Goal: Task Accomplishment & Management: Manage account settings

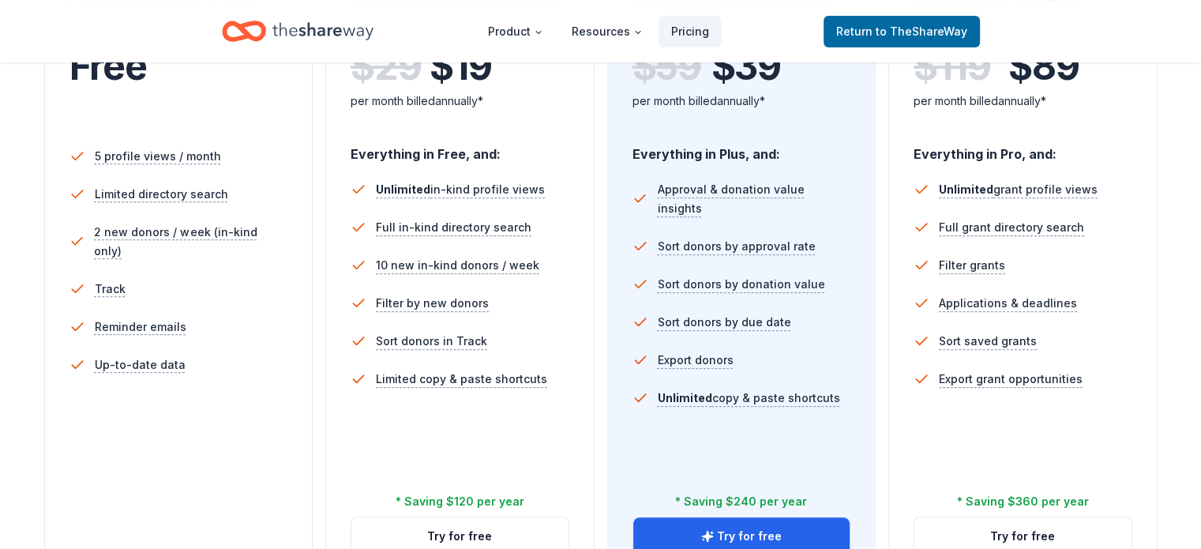
scroll to position [316, 0]
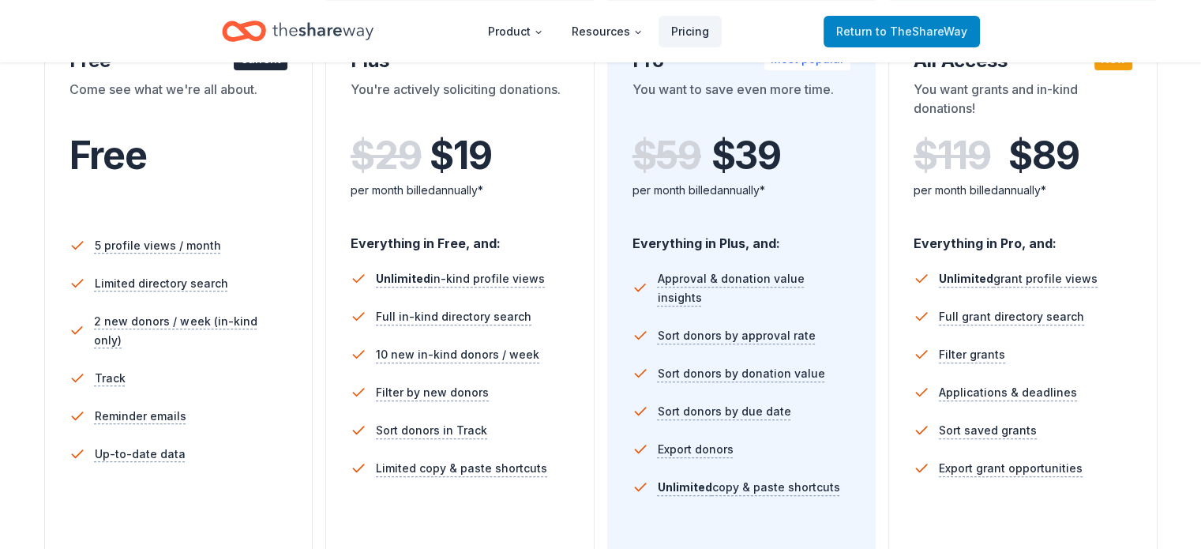
click at [879, 33] on span "Return to TheShareWay" at bounding box center [901, 31] width 131 height 19
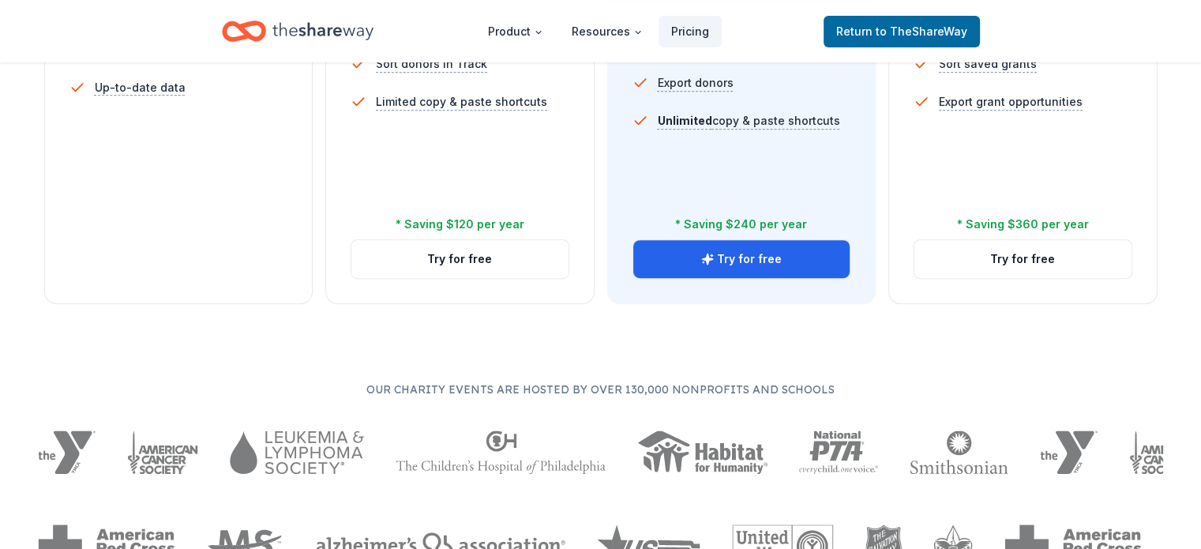
scroll to position [711, 0]
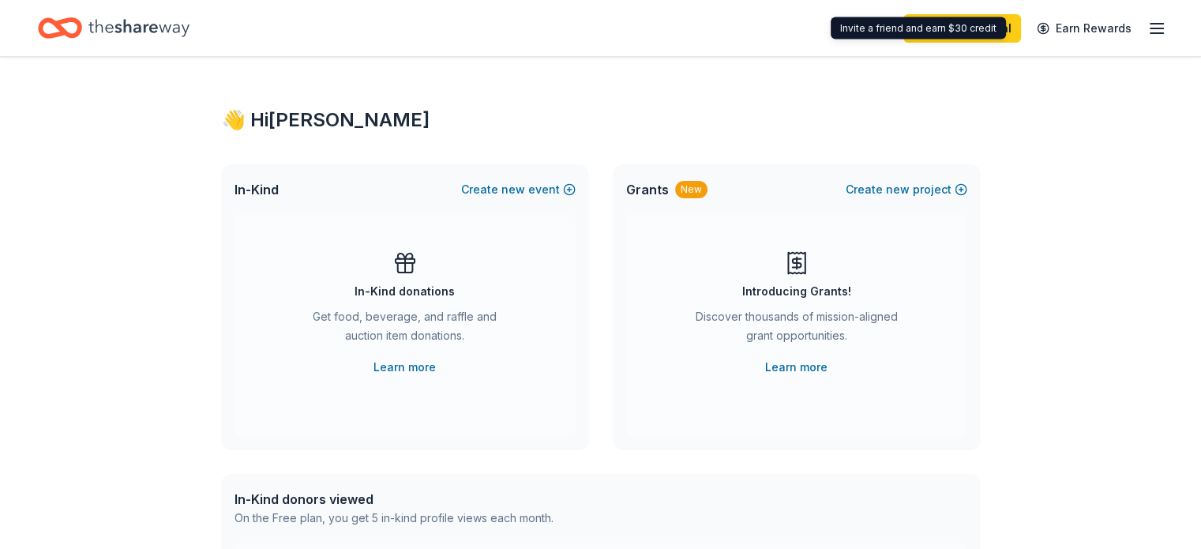
click at [1148, 31] on icon "button" at bounding box center [1157, 28] width 19 height 19
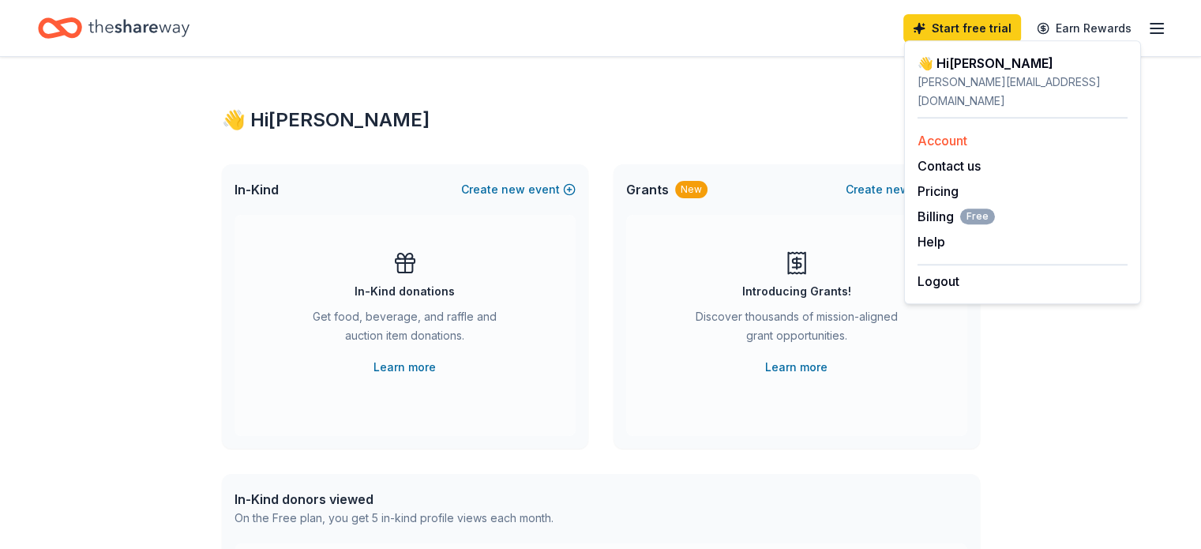
click at [951, 133] on link "Account" at bounding box center [943, 141] width 50 height 16
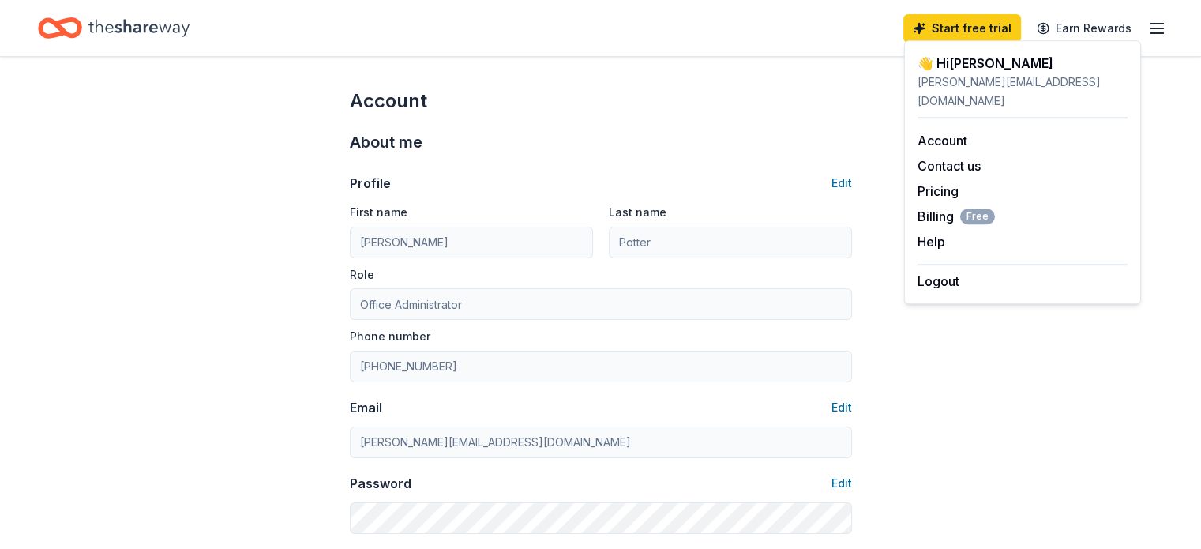
click at [736, 140] on div "About me" at bounding box center [601, 142] width 502 height 25
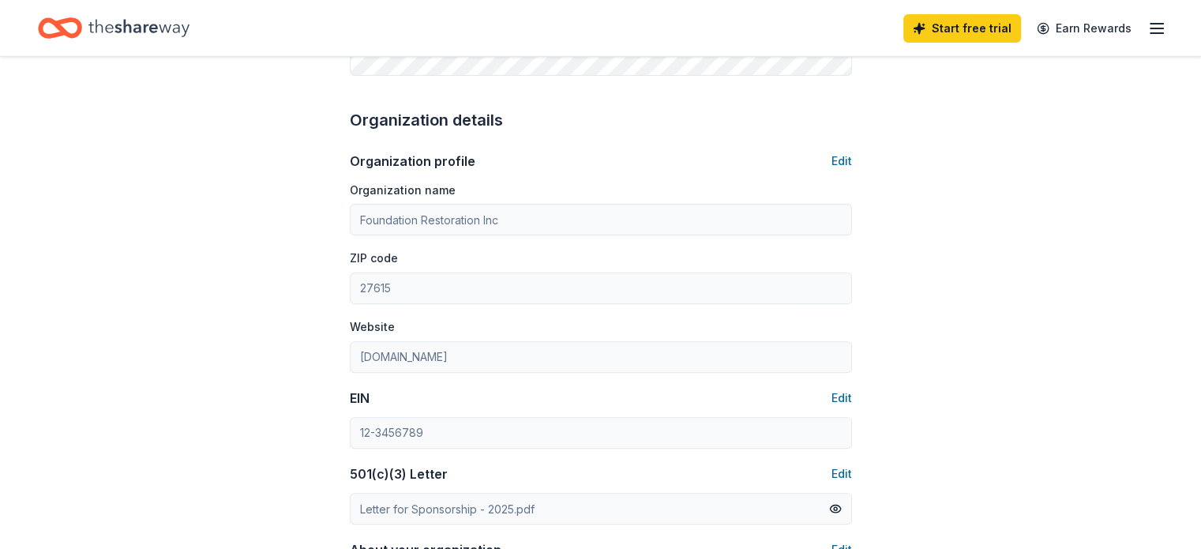
scroll to position [474, 0]
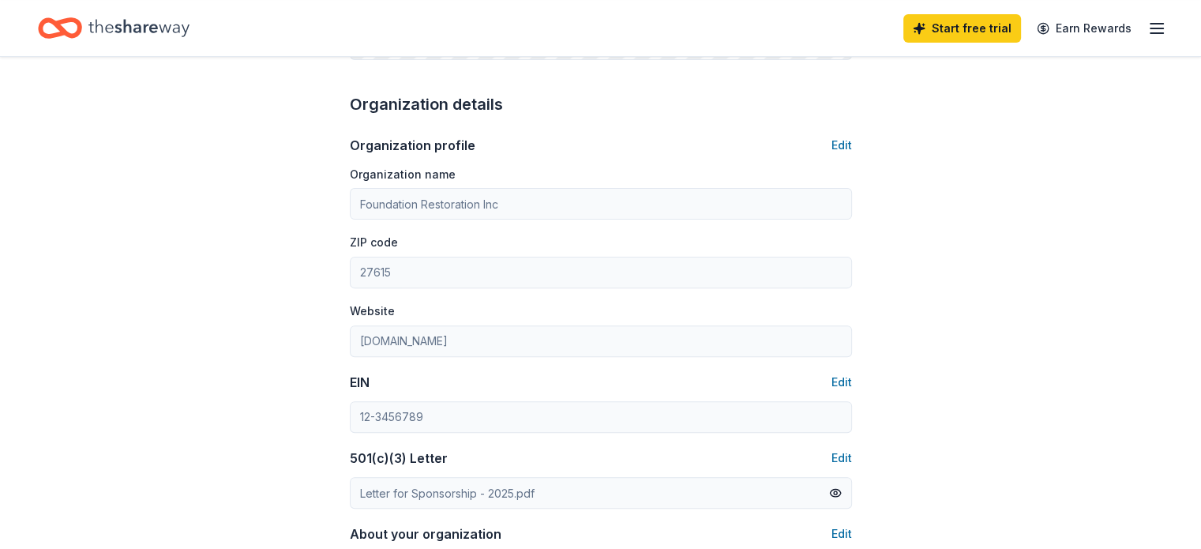
click at [272, 383] on div "Account About me Profile Edit First name [PERSON_NAME] Last name [PERSON_NAME] …" at bounding box center [600, 288] width 1201 height 1411
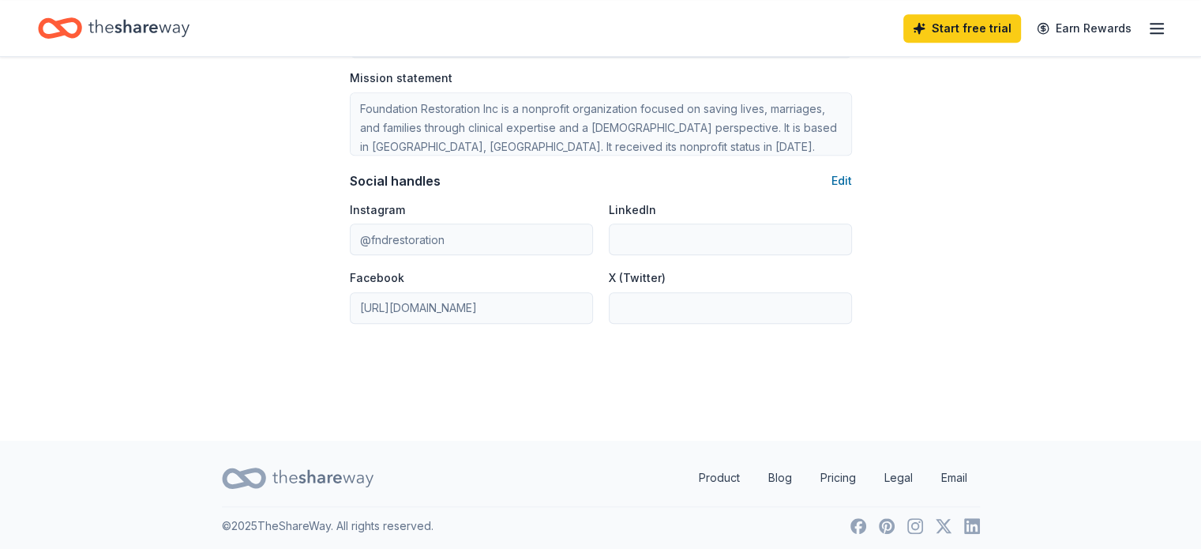
scroll to position [1033, 0]
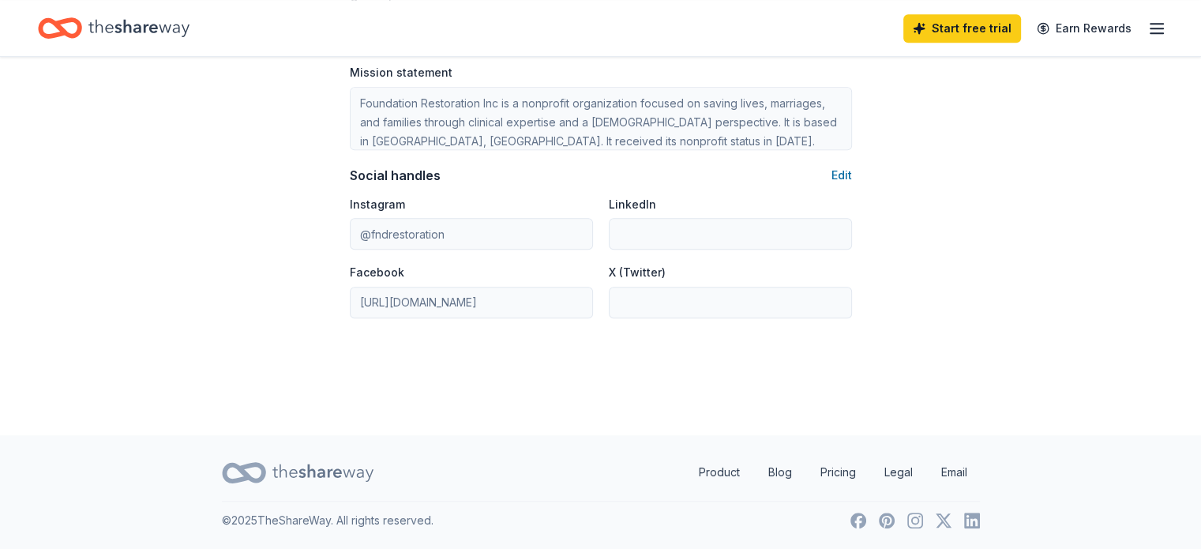
click at [1141, 28] on div "Start free trial Earn Rewards" at bounding box center [600, 28] width 1201 height 56
click at [1148, 29] on icon "button" at bounding box center [1157, 28] width 19 height 19
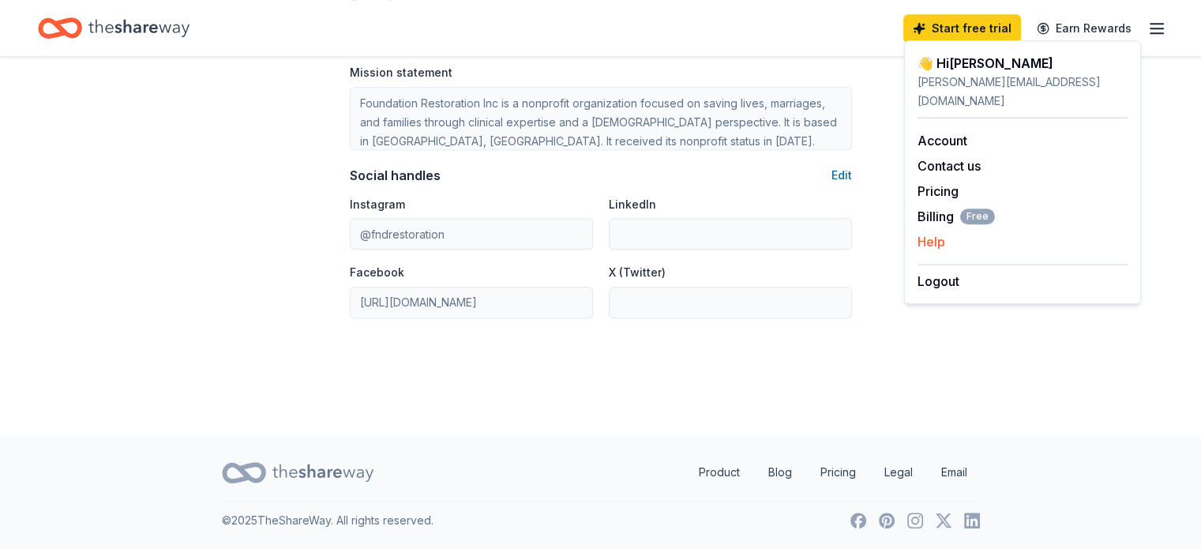
click at [943, 232] on button "Help" at bounding box center [932, 241] width 28 height 19
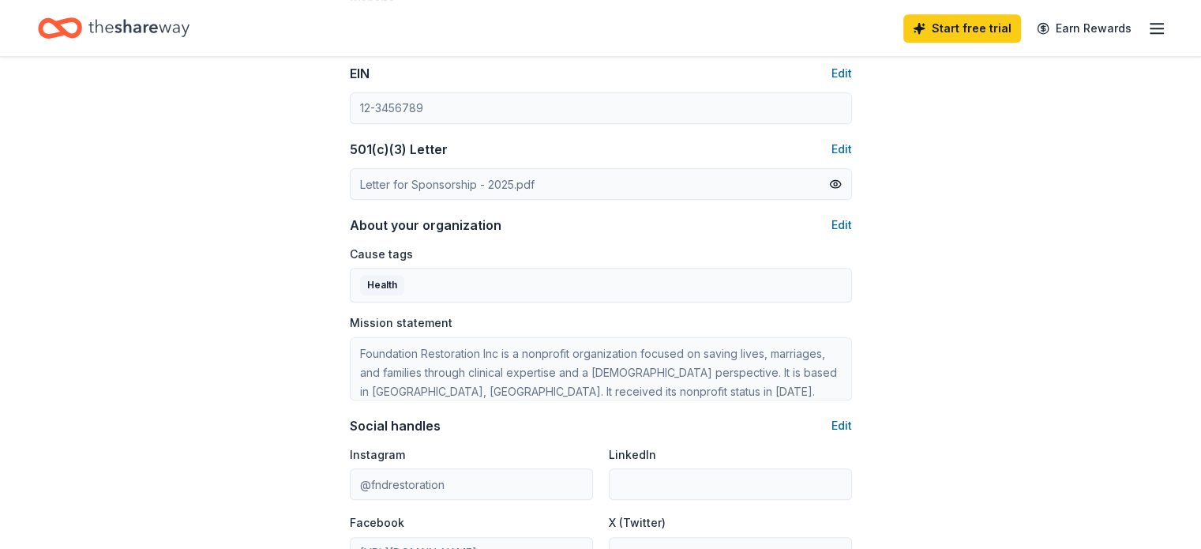
scroll to position [559, 0]
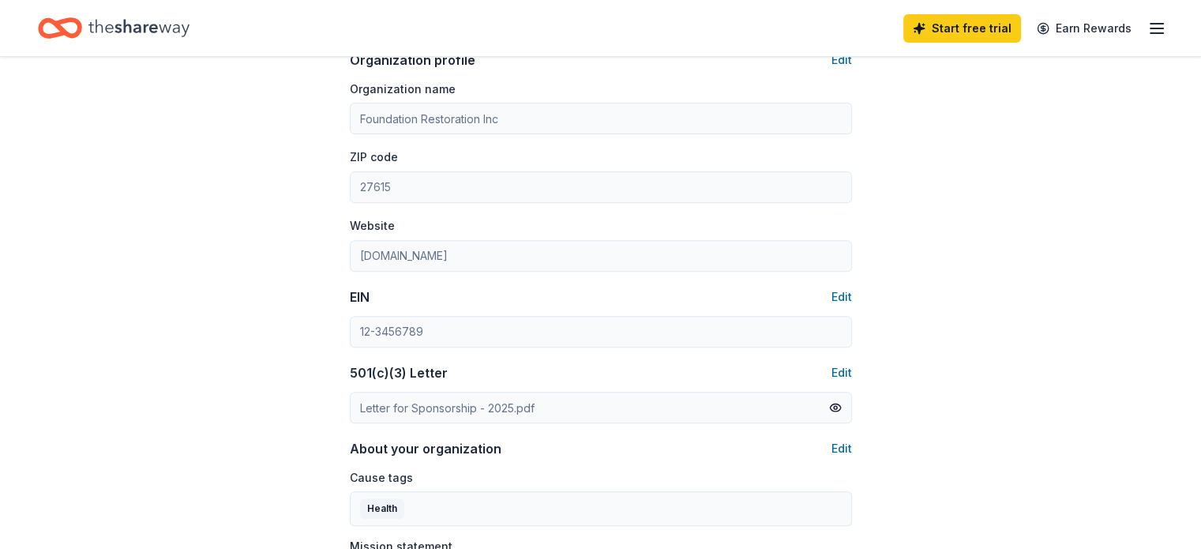
click at [154, 31] on icon "Home" at bounding box center [138, 28] width 101 height 32
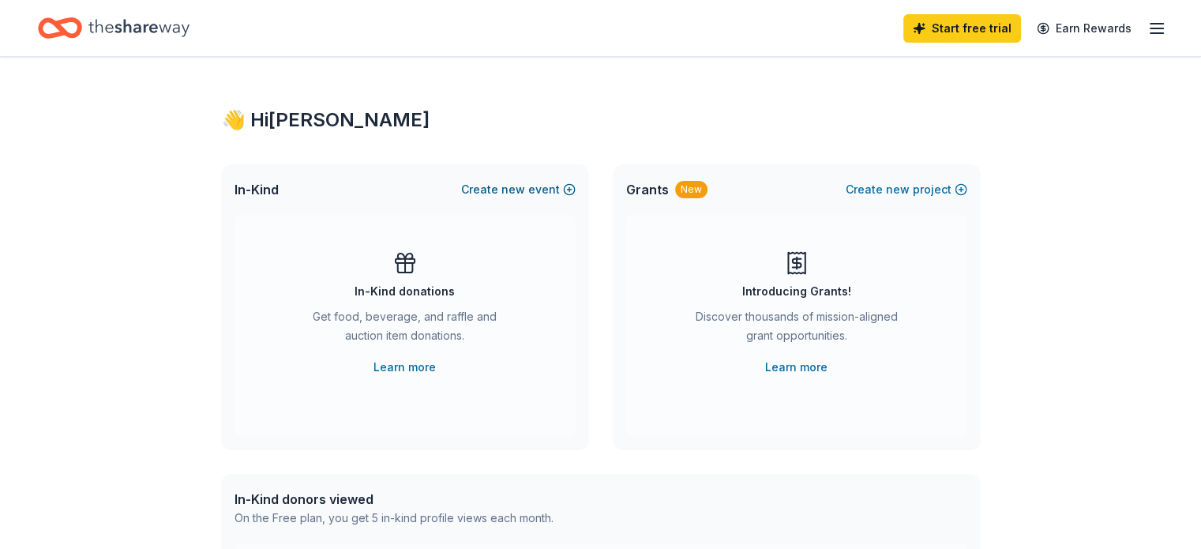
click at [559, 189] on button "Create new event" at bounding box center [518, 189] width 115 height 19
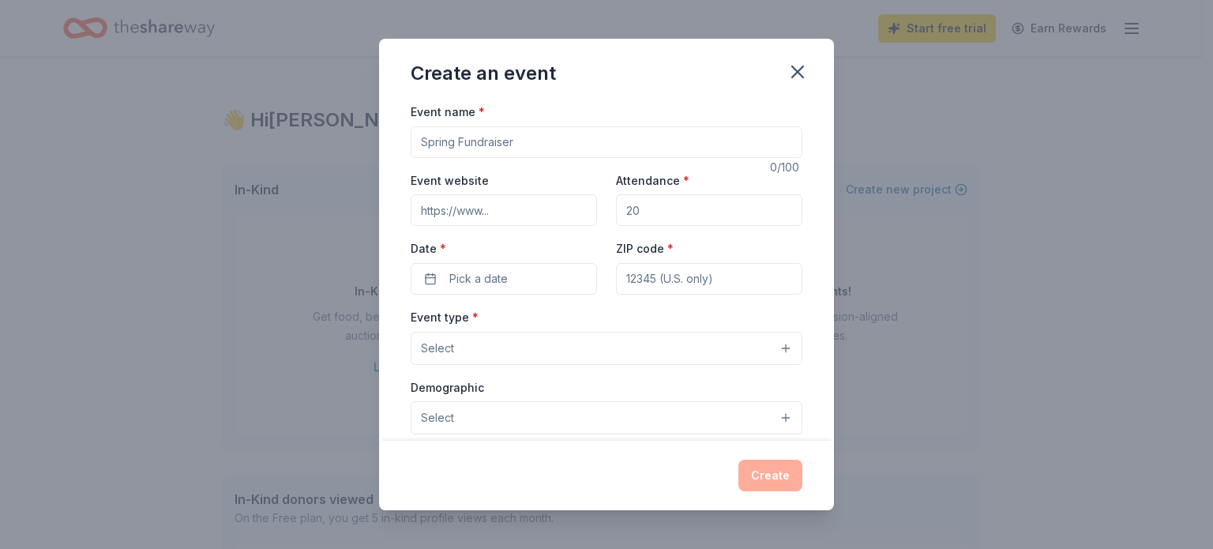
click at [520, 139] on input "Event name *" at bounding box center [607, 142] width 392 height 32
type input "Silent Auction"
click at [498, 209] on input "Event website" at bounding box center [504, 210] width 186 height 32
type input "[DOMAIN_NAME]"
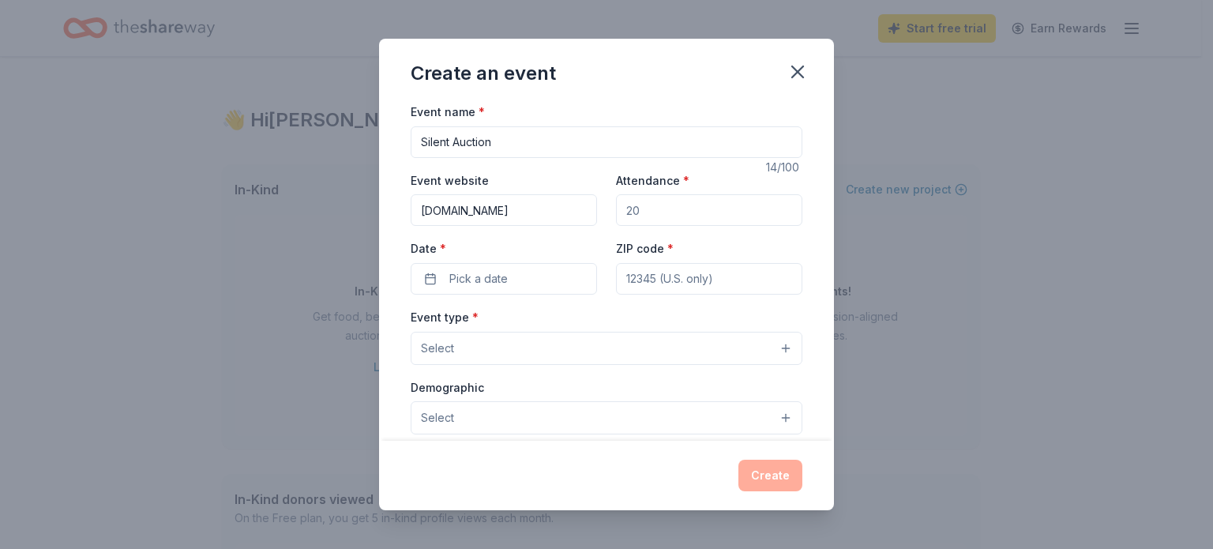
scroll to position [0, 0]
click at [653, 201] on input "Attendance *" at bounding box center [709, 210] width 186 height 32
click at [634, 208] on input "Attendance *" at bounding box center [709, 210] width 186 height 32
click at [798, 73] on icon "button" at bounding box center [797, 71] width 11 height 11
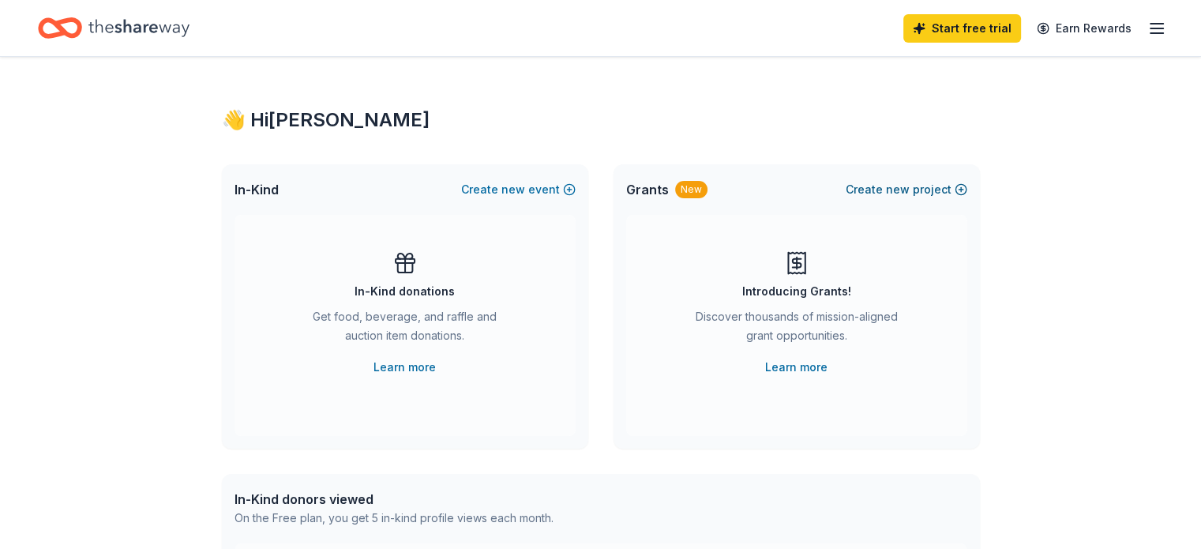
click at [919, 186] on button "Create new project" at bounding box center [907, 189] width 122 height 19
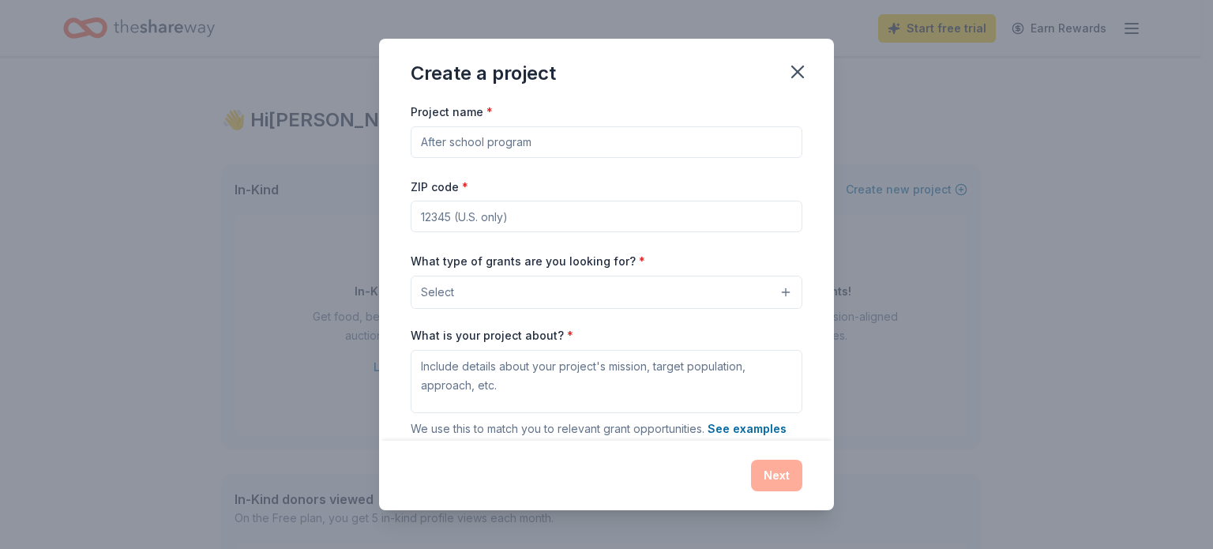
click at [468, 287] on button "Select" at bounding box center [607, 292] width 392 height 33
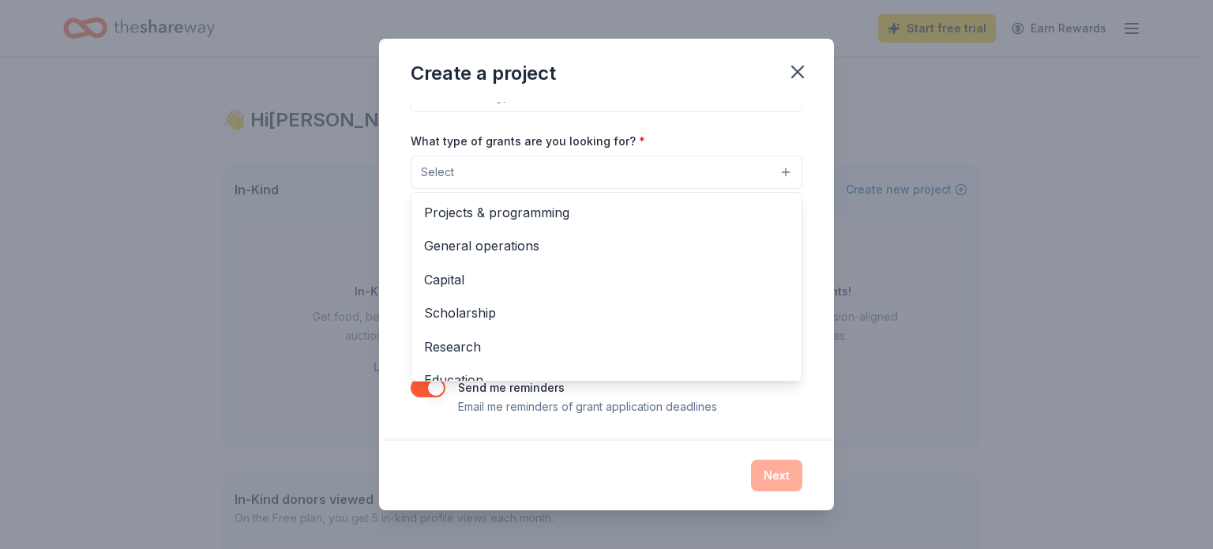
click at [796, 67] on div "Create a project Project name * ZIP code * What type of grants are you looking …" at bounding box center [606, 275] width 455 height 472
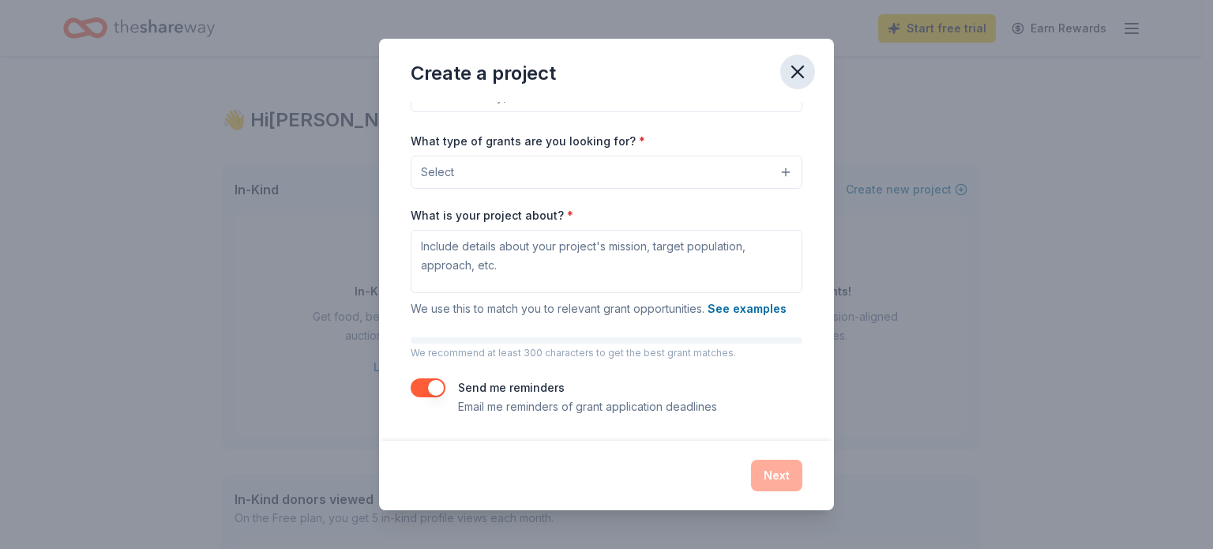
click at [791, 72] on icon "button" at bounding box center [798, 72] width 22 height 22
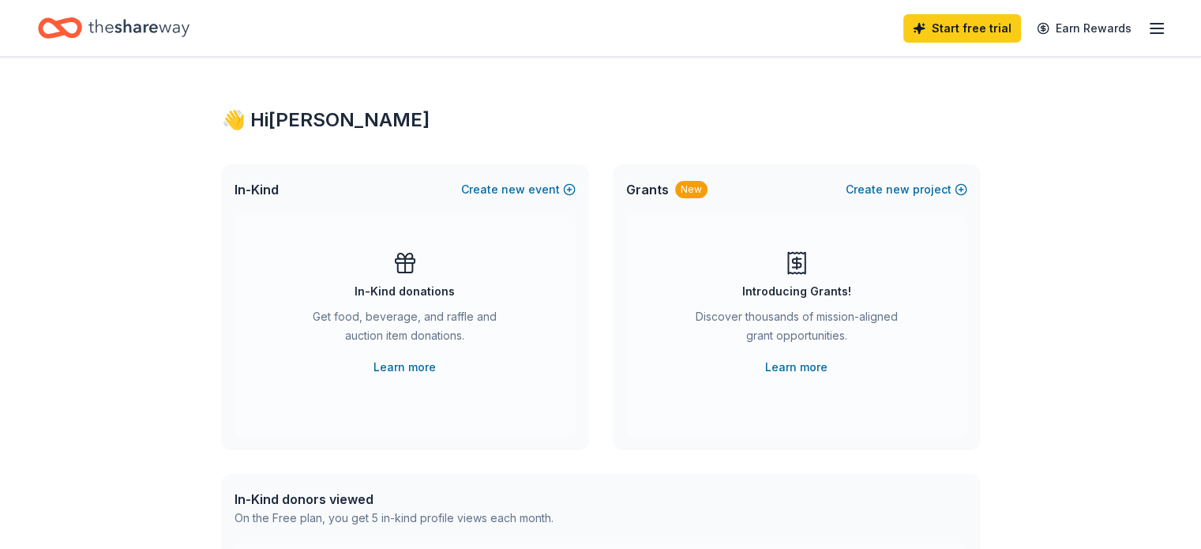
click at [1148, 31] on icon "button" at bounding box center [1157, 28] width 19 height 19
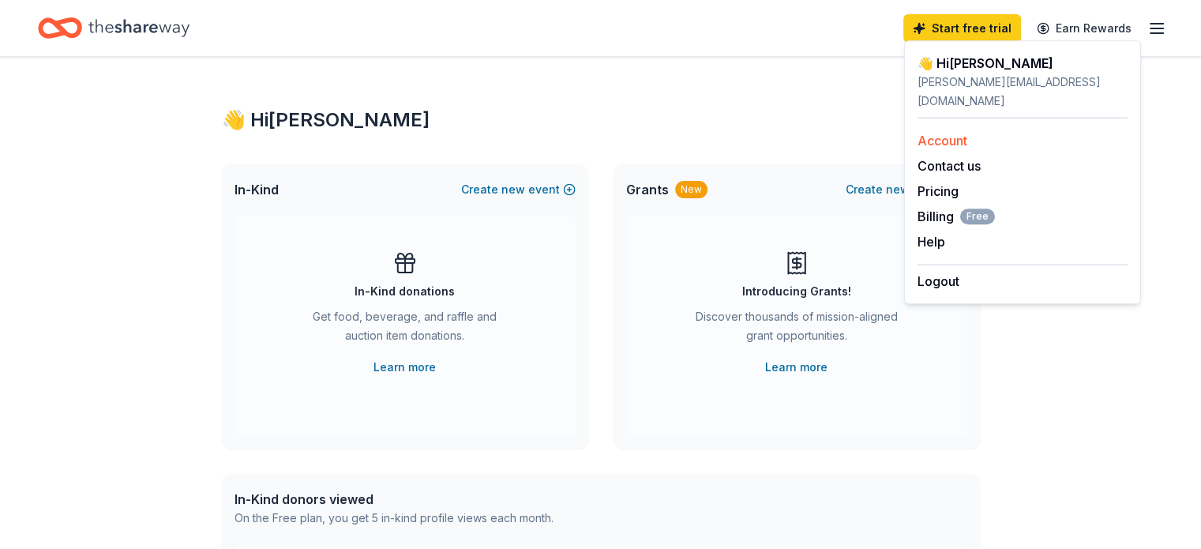
click at [949, 133] on link "Account" at bounding box center [943, 141] width 50 height 16
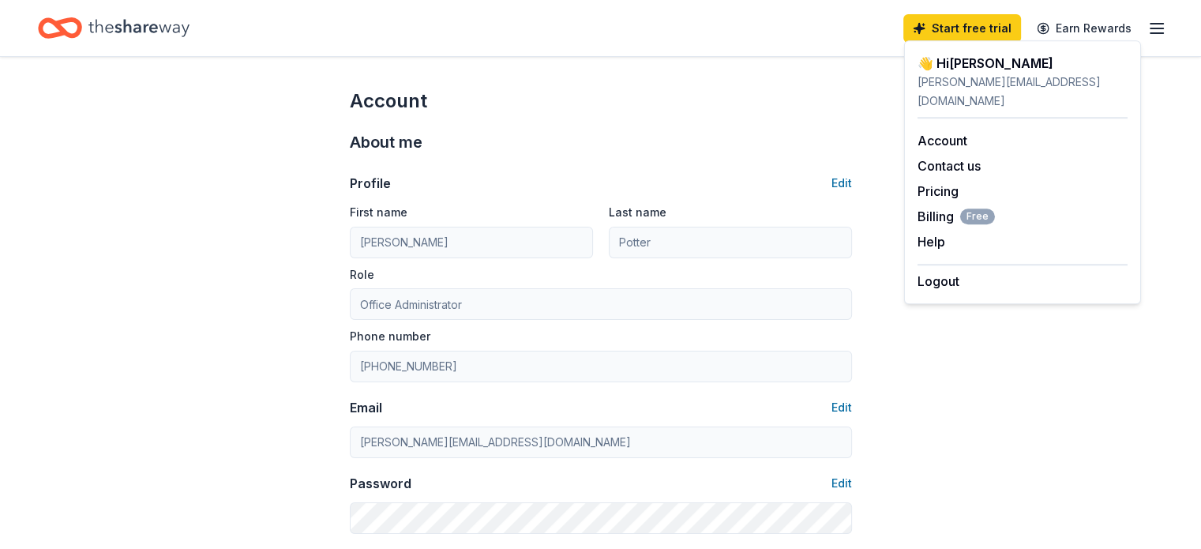
click at [685, 167] on div "Profile Edit First name [PERSON_NAME] Last name [PERSON_NAME] Role Office Admin…" at bounding box center [601, 344] width 502 height 379
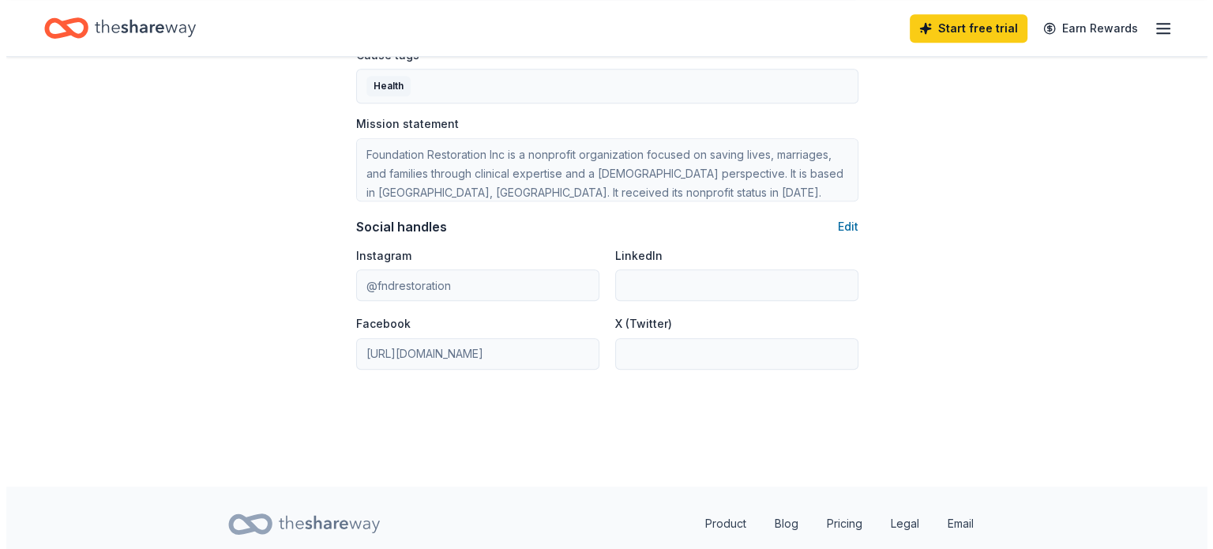
scroll to position [954, 0]
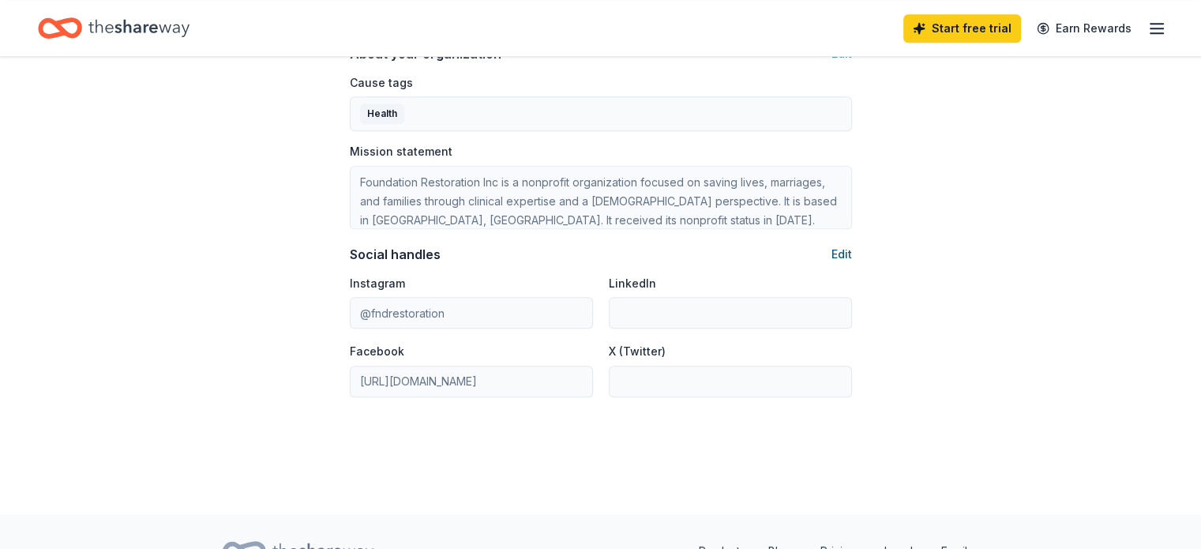
click at [842, 254] on button "Edit" at bounding box center [842, 254] width 21 height 19
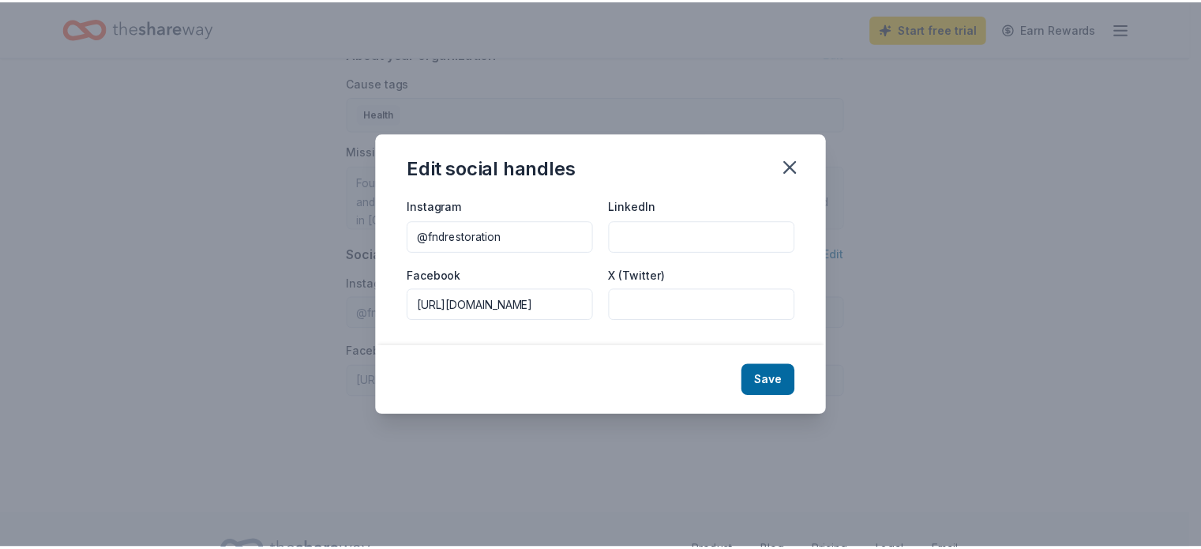
scroll to position [0, 0]
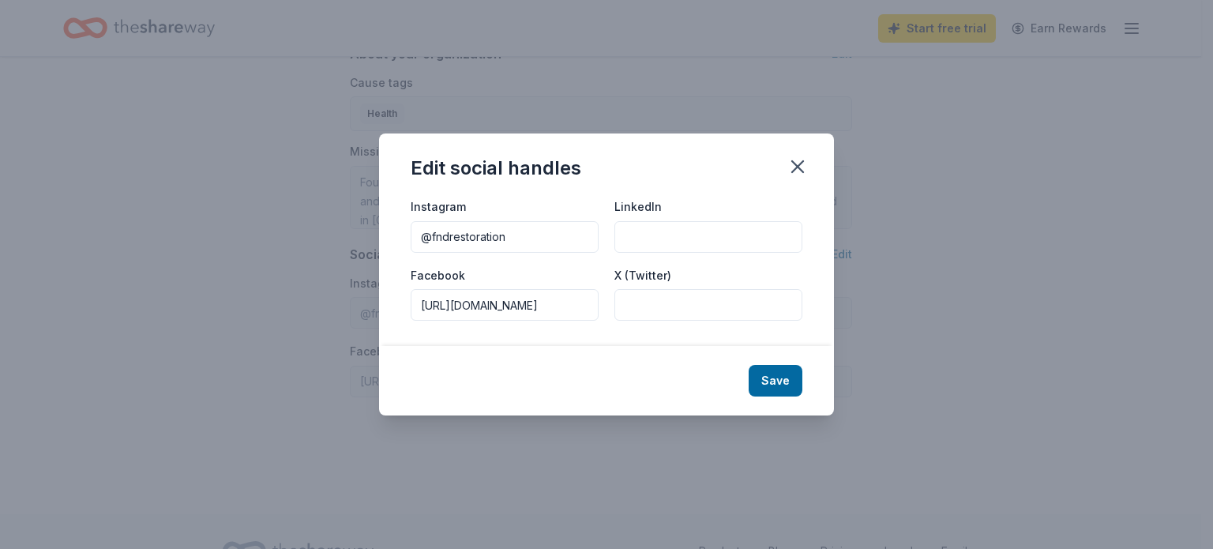
drag, startPoint x: 592, startPoint y: 302, endPoint x: 284, endPoint y: 302, distance: 308.8
click at [284, 302] on div "Edit social handles Instagram @fndrestoration LinkedIn Facebook [URL][DOMAIN_NA…" at bounding box center [606, 274] width 1213 height 549
type input "dationRestoration"
drag, startPoint x: 538, startPoint y: 309, endPoint x: 306, endPoint y: 310, distance: 232.2
click at [306, 310] on div "Edit social handles Instagram @fndrestoration LinkedIn Facebook dationRestorati…" at bounding box center [606, 274] width 1213 height 549
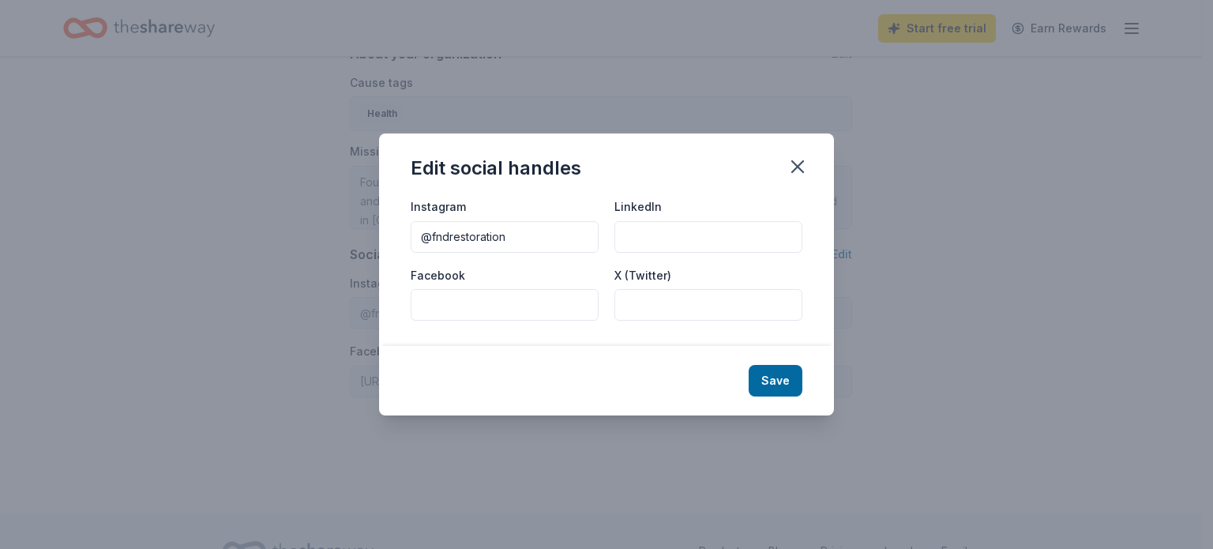
drag, startPoint x: 520, startPoint y: 239, endPoint x: 274, endPoint y: 239, distance: 246.4
click at [276, 239] on div "Edit social handles Instagram @fndrestoration LinkedIn Facebook X (Twitter) Save" at bounding box center [606, 274] width 1213 height 549
click at [778, 379] on button "Save" at bounding box center [776, 381] width 54 height 32
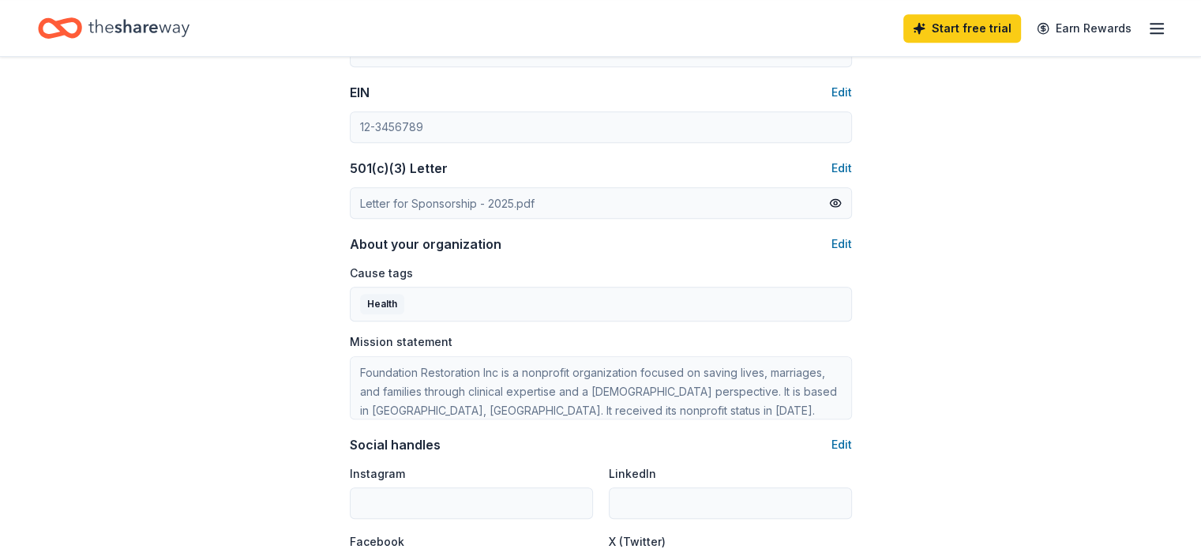
scroll to position [717, 0]
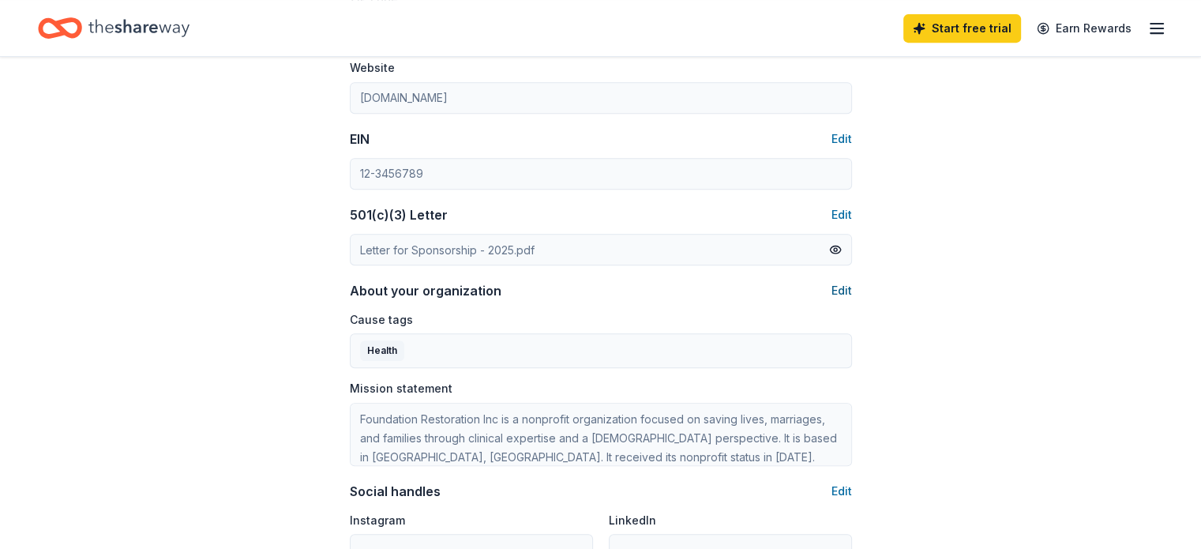
click at [841, 290] on button "Edit" at bounding box center [842, 290] width 21 height 19
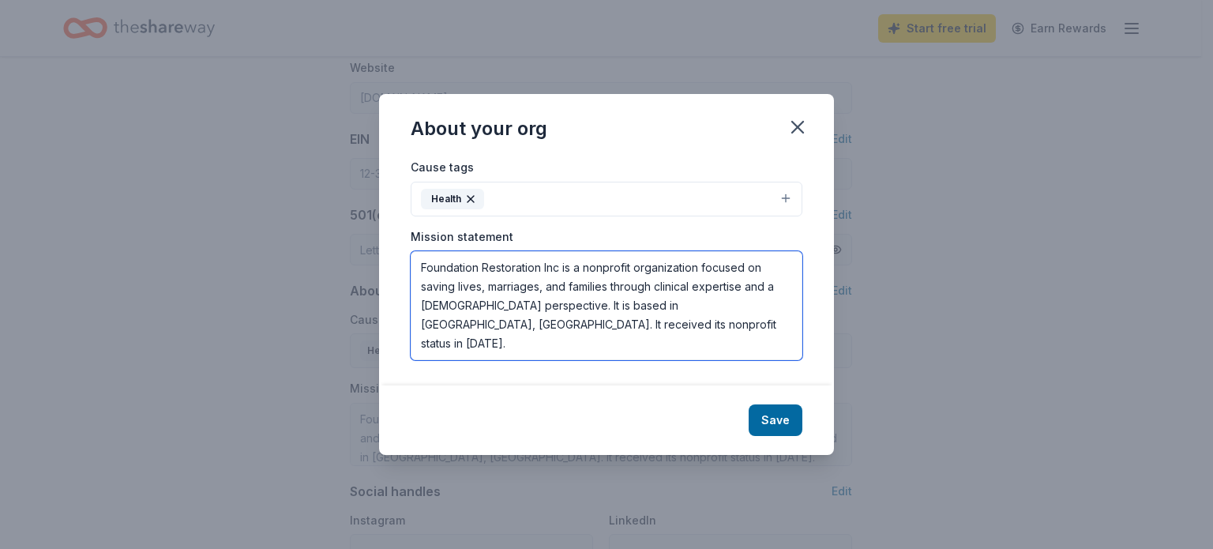
drag, startPoint x: 512, startPoint y: 328, endPoint x: 343, endPoint y: 235, distance: 192.6
click at [343, 235] on div "About your org Cause tags Health Mission statement Foundation Restoration Inc i…" at bounding box center [606, 274] width 1213 height 549
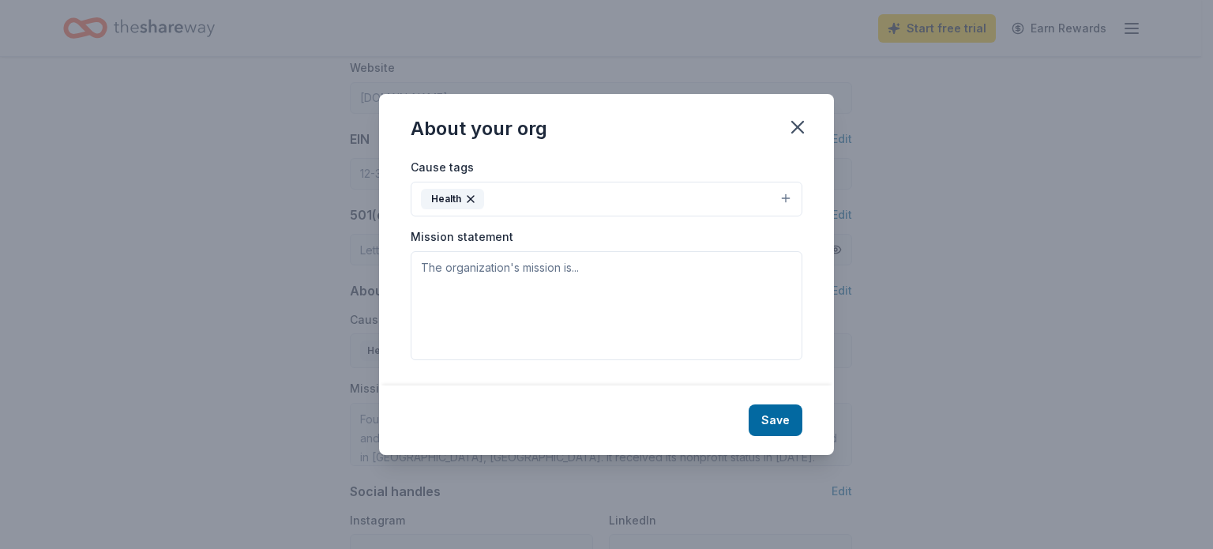
click at [469, 201] on icon "button" at bounding box center [471, 199] width 6 height 6
click at [780, 408] on div "About your org Cause tags Select Animals Art & Culture Children Disaster Relief…" at bounding box center [606, 274] width 455 height 359
click at [787, 420] on button "Save" at bounding box center [776, 420] width 54 height 32
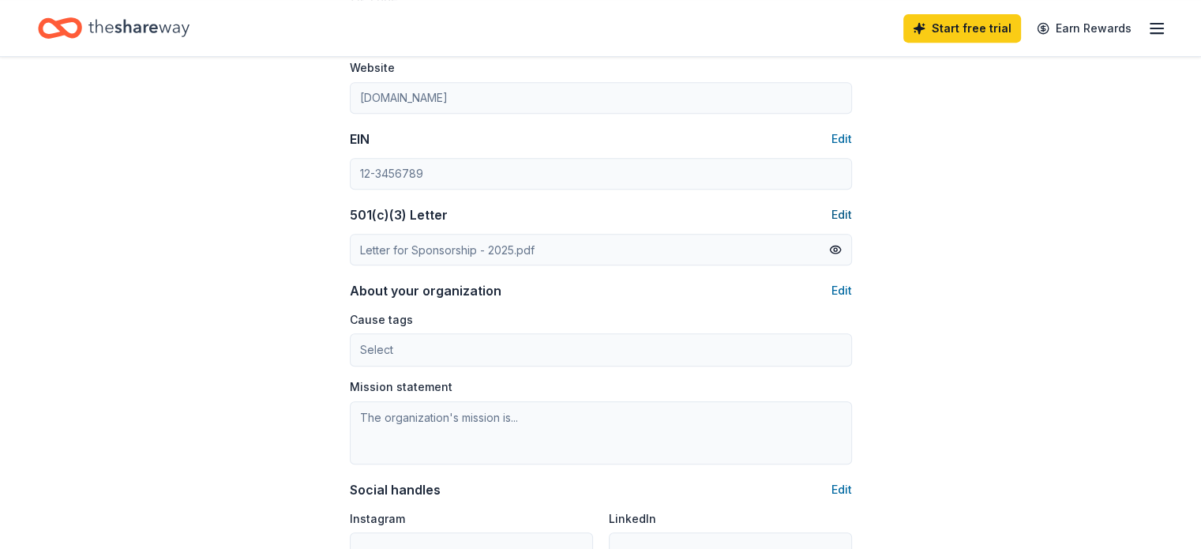
click at [844, 213] on button "Edit" at bounding box center [842, 214] width 21 height 19
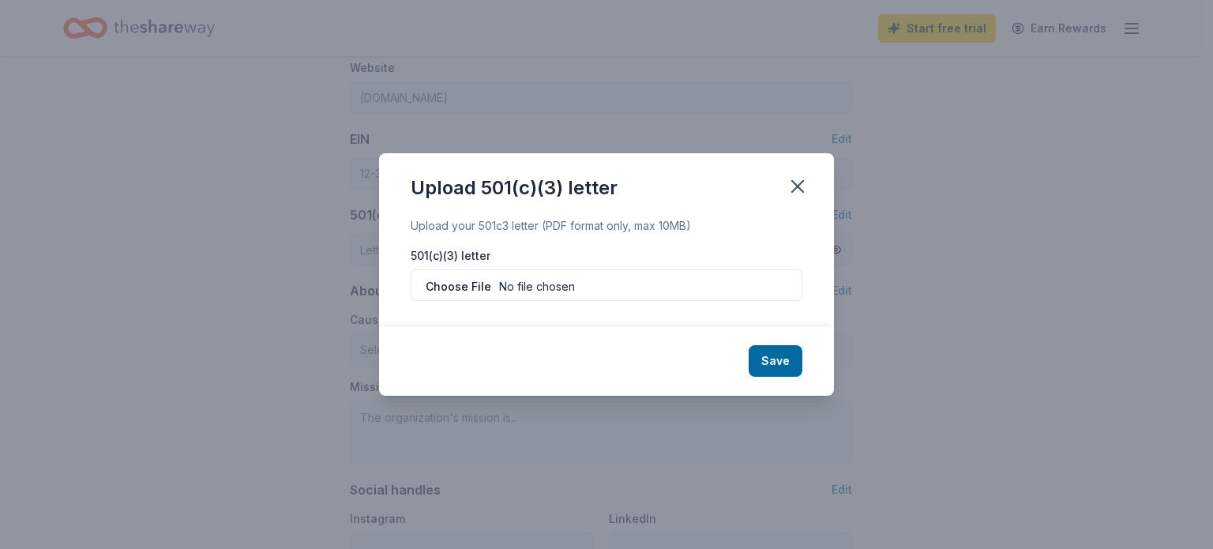
click at [487, 226] on div "Upload your 501c3 letter (PDF format only, max 10MB)" at bounding box center [607, 225] width 392 height 19
click at [479, 258] on label "501(c)(3) letter" at bounding box center [607, 256] width 392 height 16
click at [798, 182] on icon "button" at bounding box center [798, 186] width 22 height 22
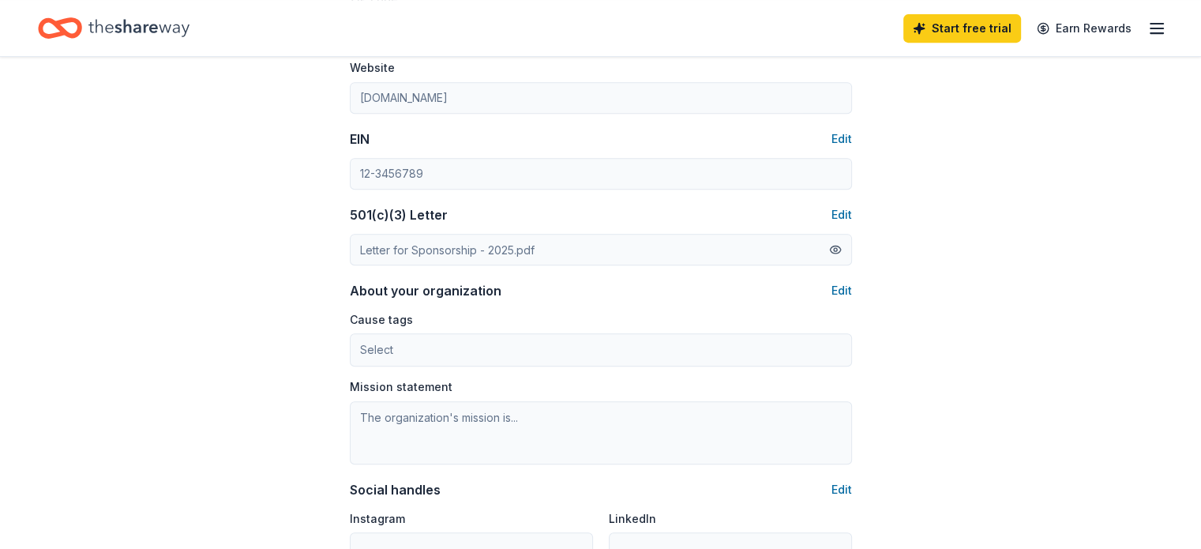
click at [834, 246] on button at bounding box center [835, 249] width 13 height 17
click at [841, 212] on button "Edit" at bounding box center [842, 214] width 21 height 19
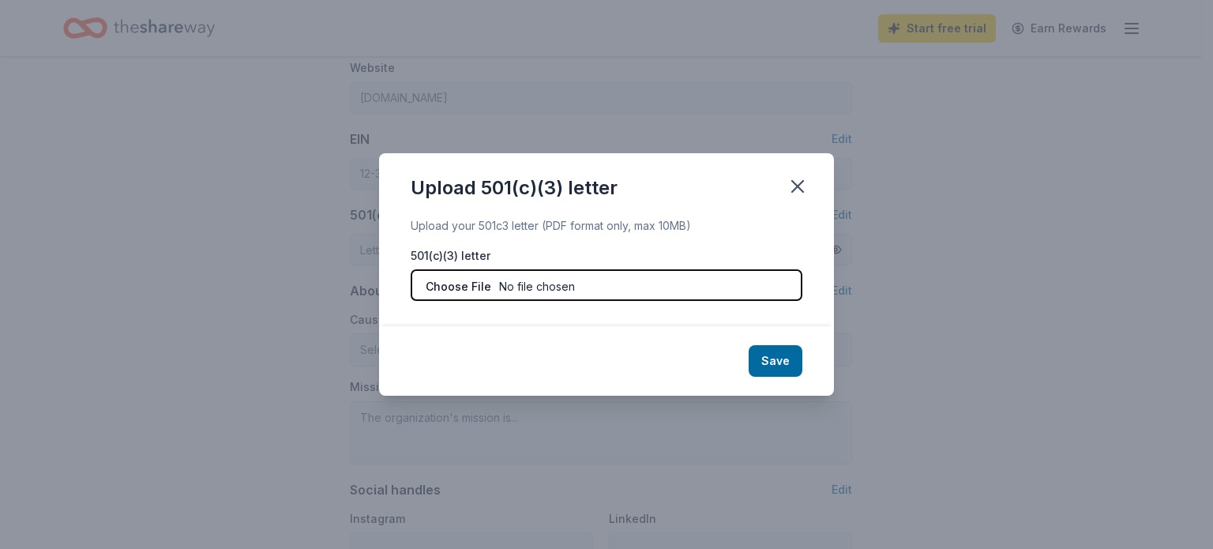
click at [452, 287] on input "file" at bounding box center [607, 285] width 392 height 32
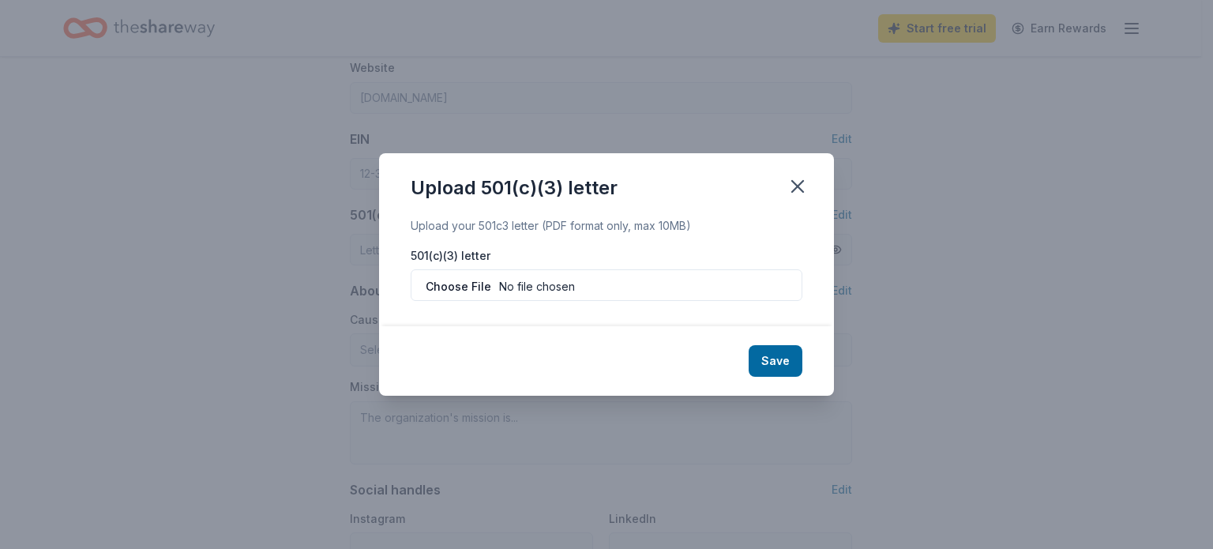
click at [499, 253] on label "501(c)(3) letter" at bounding box center [607, 256] width 392 height 16
click at [434, 253] on label "501(c)(3) letter" at bounding box center [607, 256] width 392 height 16
click at [553, 254] on label "501(c)(3) letter" at bounding box center [607, 256] width 392 height 16
click at [796, 183] on icon "button" at bounding box center [797, 186] width 11 height 11
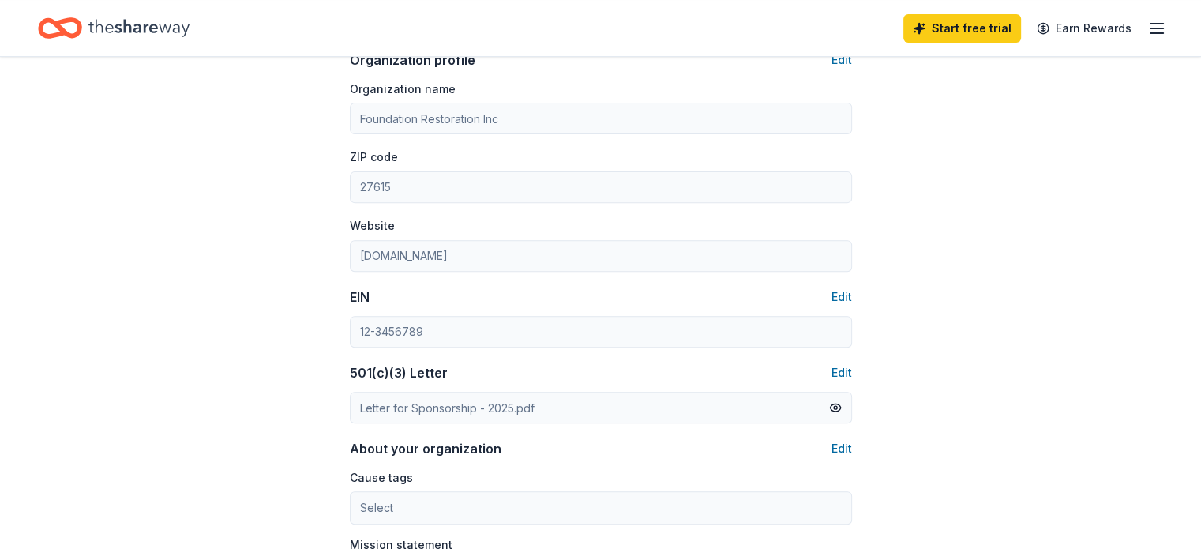
scroll to position [480, 0]
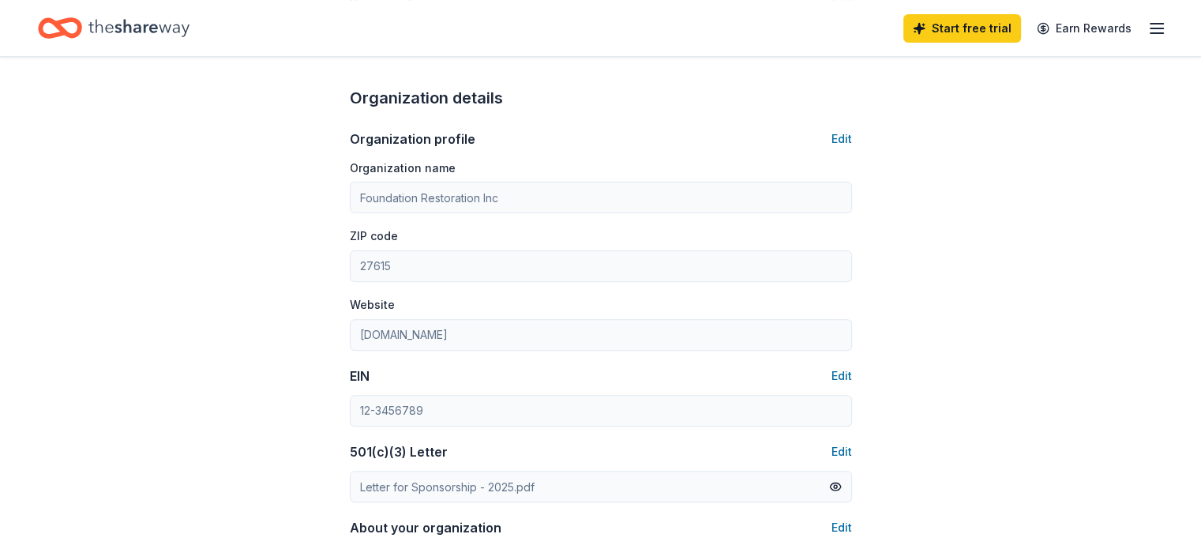
click at [1101, 227] on div "Account About me Profile Edit First name [PERSON_NAME] Last name [PERSON_NAME] …" at bounding box center [600, 282] width 1201 height 1410
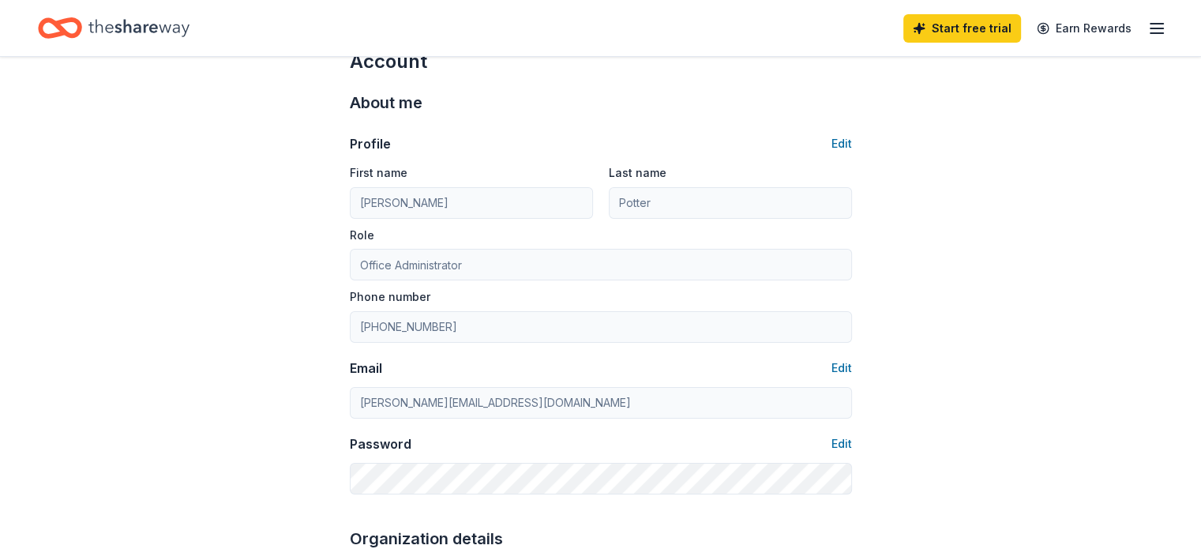
scroll to position [0, 0]
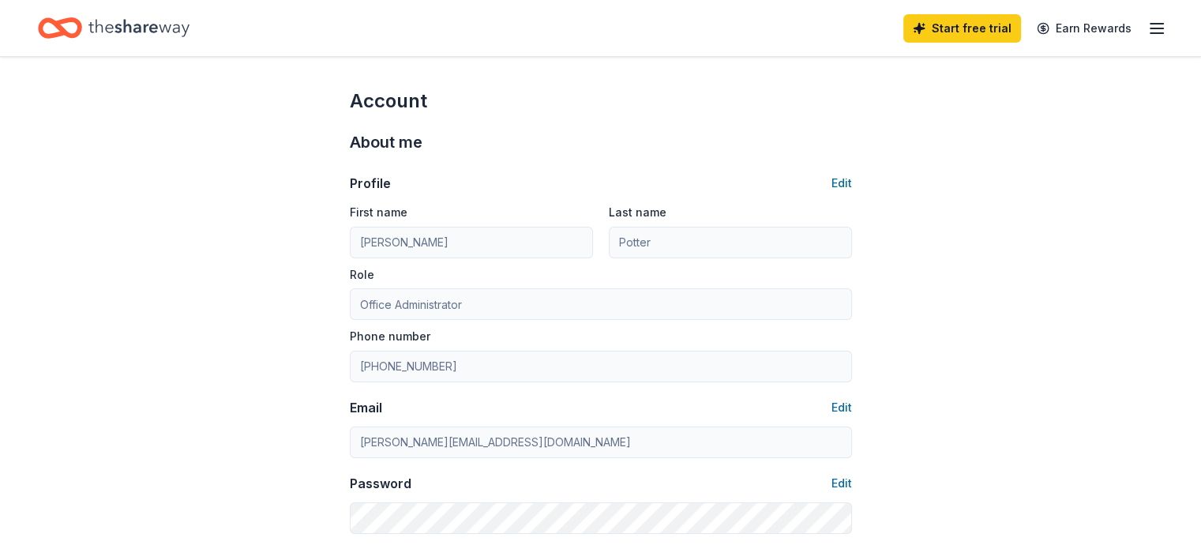
click at [1148, 21] on icon "button" at bounding box center [1157, 28] width 19 height 19
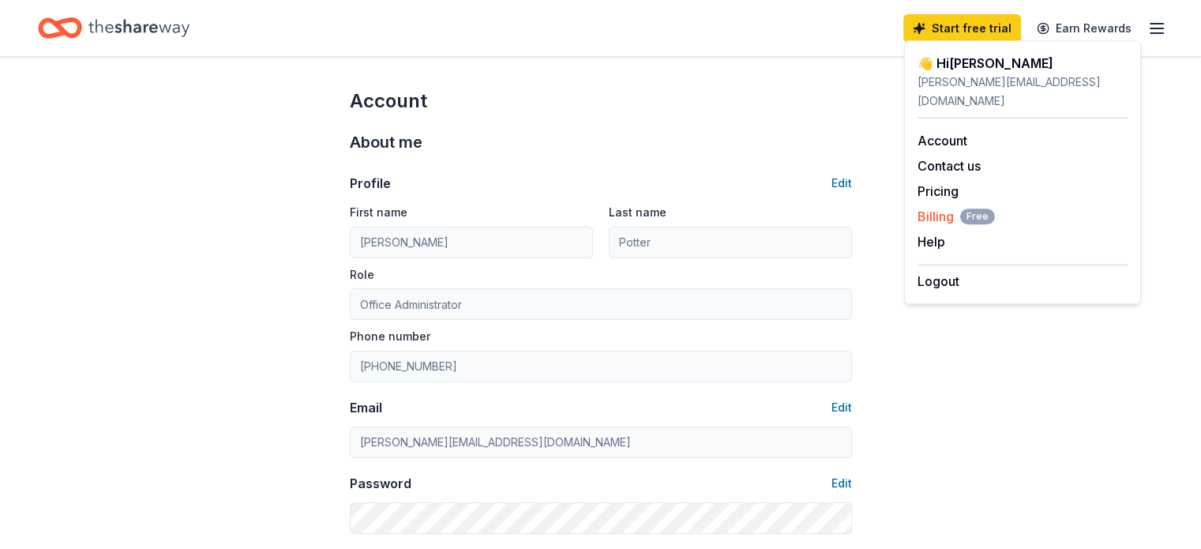
click at [941, 207] on span "Billing Free" at bounding box center [956, 216] width 77 height 19
